Goal: Transaction & Acquisition: Subscribe to service/newsletter

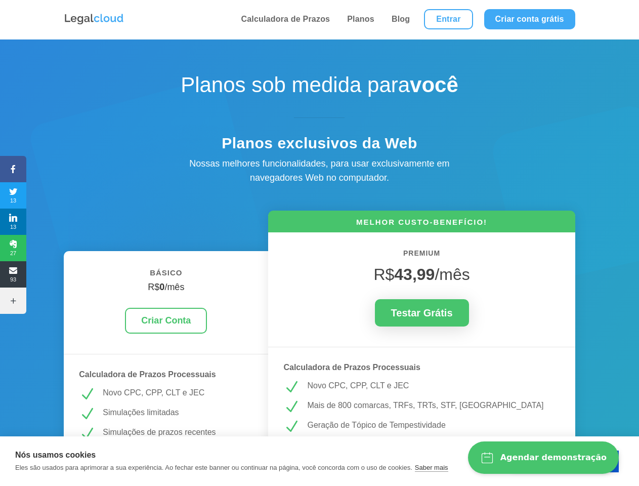
click at [13, 169] on icon at bounding box center [13, 169] width 26 height 8
click at [13, 195] on span "13" at bounding box center [13, 195] width 26 height 16
click at [13, 222] on span "13" at bounding box center [13, 222] width 26 height 16
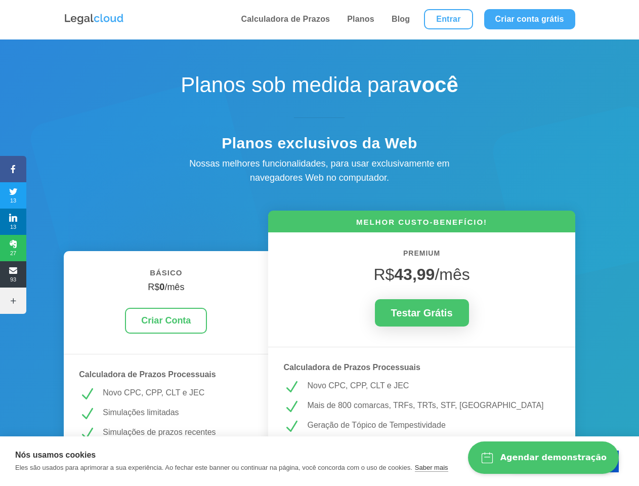
click at [13, 248] on span "27" at bounding box center [13, 248] width 26 height 16
click at [13, 274] on span "93" at bounding box center [13, 274] width 26 height 16
click at [13, 301] on icon at bounding box center [13, 301] width 26 height 8
